Goal: Information Seeking & Learning: Learn about a topic

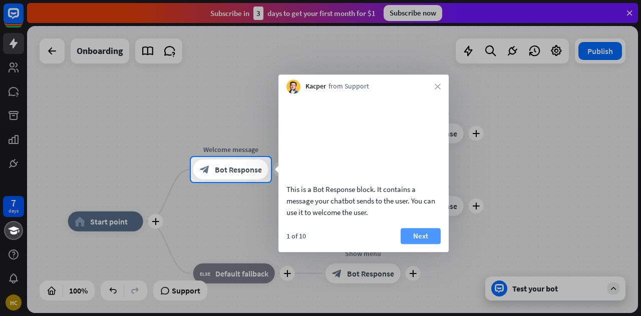
click at [417, 244] on button "Next" at bounding box center [420, 236] width 40 height 16
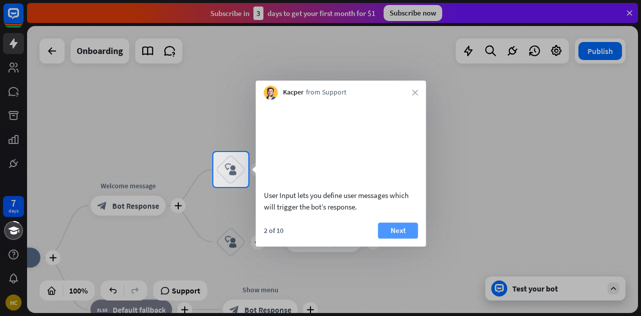
click at [399, 239] on button "Next" at bounding box center [398, 231] width 40 height 16
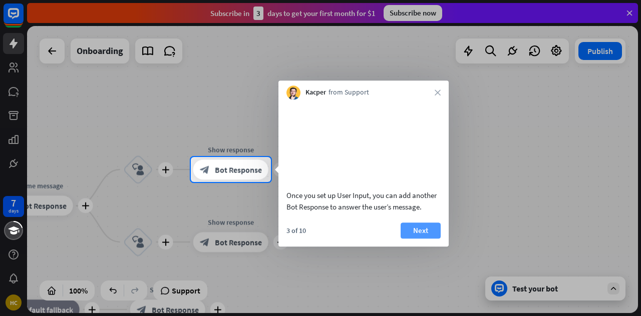
click at [419, 239] on button "Next" at bounding box center [420, 231] width 40 height 16
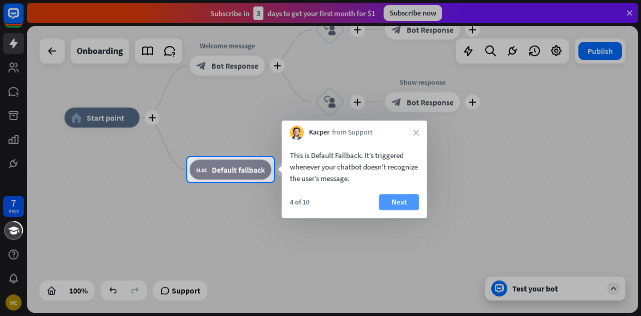
click at [394, 202] on button "Next" at bounding box center [399, 202] width 40 height 16
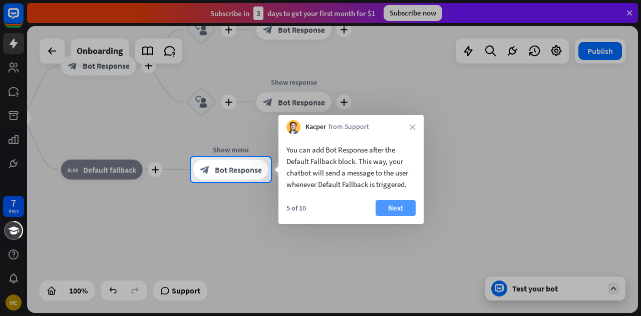
click at [389, 206] on button "Next" at bounding box center [395, 208] width 40 height 16
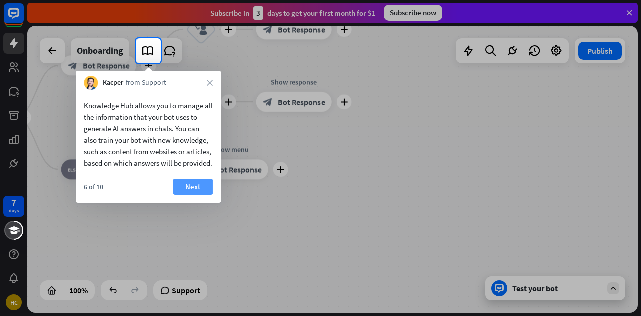
click at [190, 195] on button "Next" at bounding box center [193, 187] width 40 height 16
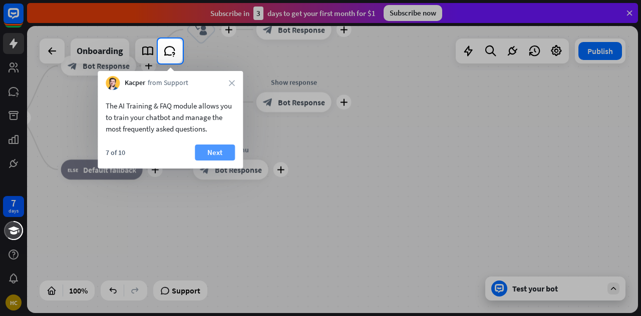
click at [211, 154] on button "Next" at bounding box center [215, 153] width 40 height 16
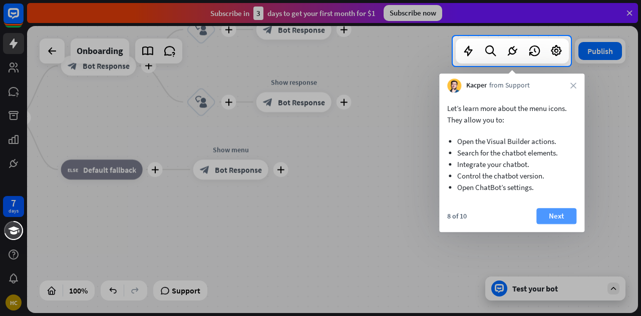
click at [549, 216] on button "Next" at bounding box center [556, 216] width 40 height 16
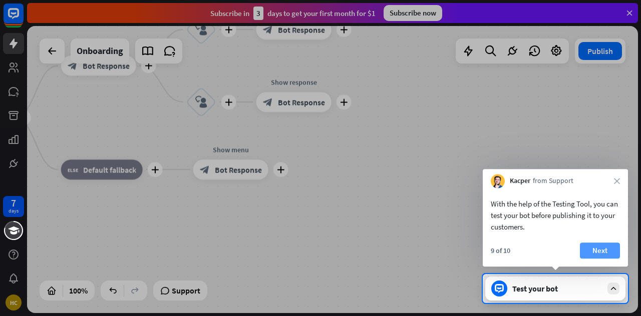
click at [599, 247] on button "Next" at bounding box center [599, 251] width 40 height 16
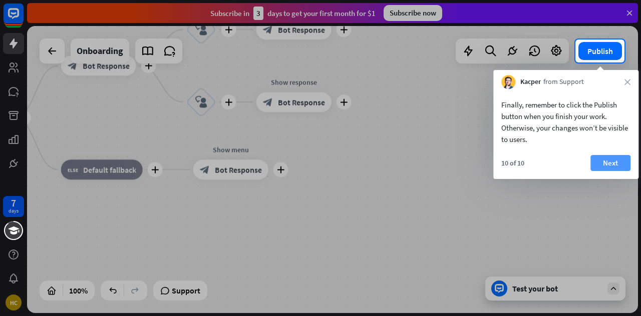
click at [606, 165] on button "Next" at bounding box center [610, 163] width 40 height 16
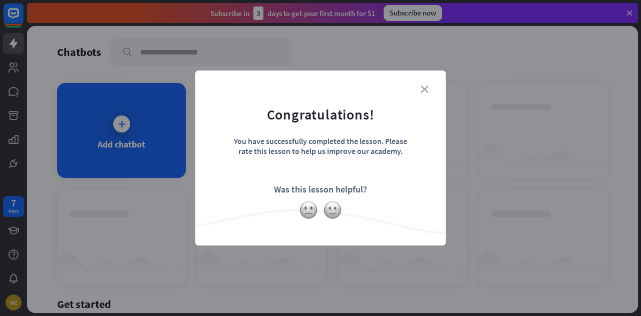
click at [427, 89] on icon "close" at bounding box center [424, 90] width 8 height 8
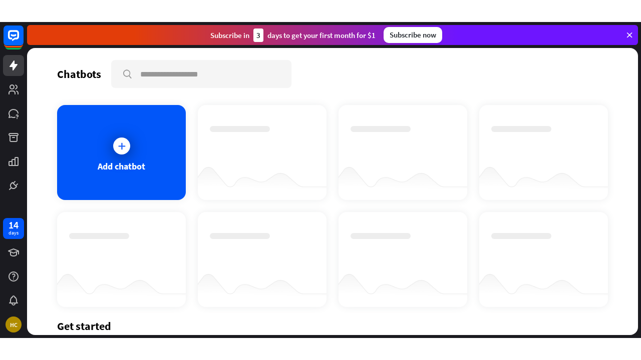
scroll to position [130, 0]
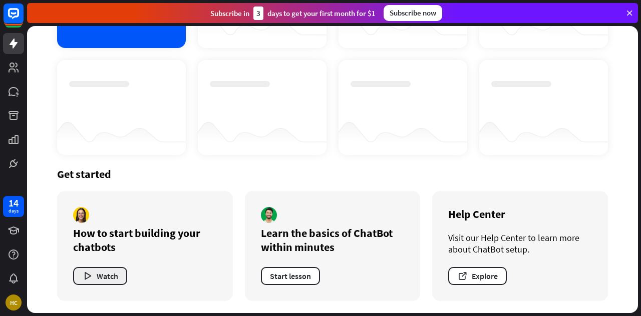
click at [105, 280] on button "Watch" at bounding box center [100, 276] width 54 height 18
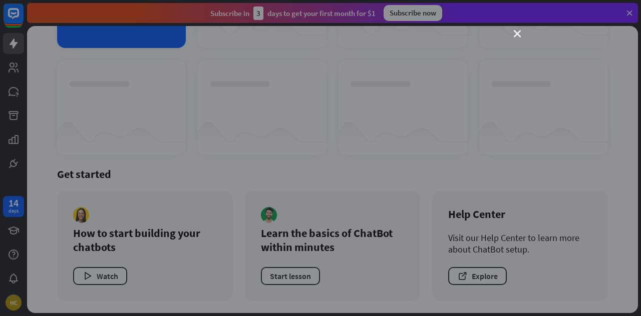
click at [515, 38] on icon "close" at bounding box center [516, 34] width 7 height 7
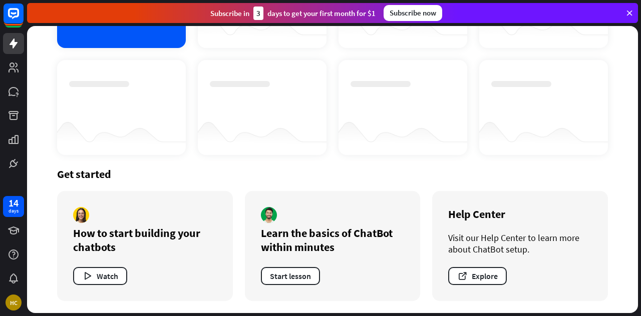
scroll to position [0, 0]
